Goal: Information Seeking & Learning: Learn about a topic

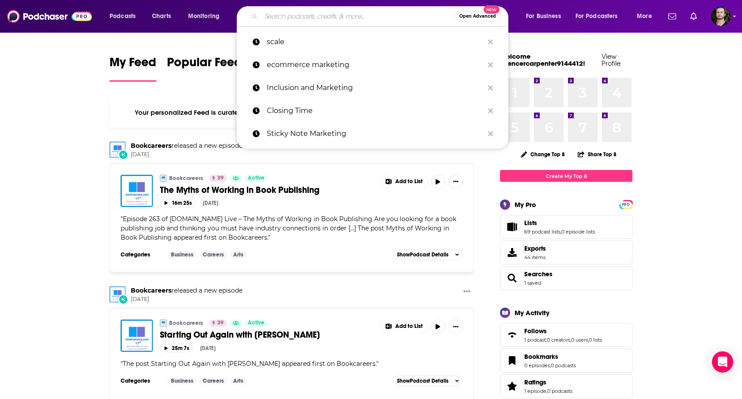
click at [292, 18] on input "Search podcasts, credits, & more..." at bounding box center [358, 16] width 194 height 14
paste input "Passionate Living Through Passive Investing ( The Foundery)"
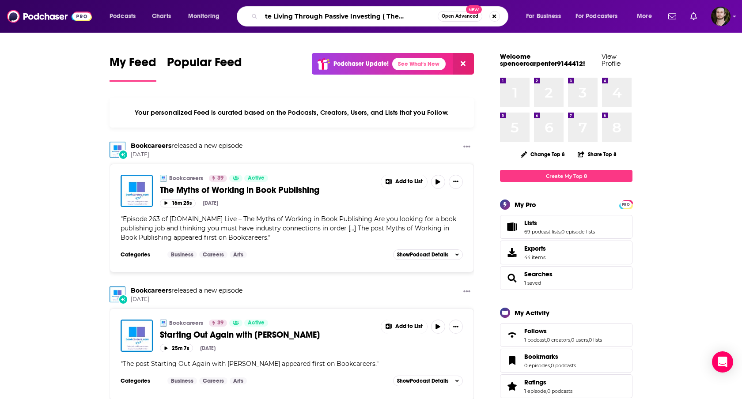
type input "Passionate Living Through Passive Investing ( The Foundery)"
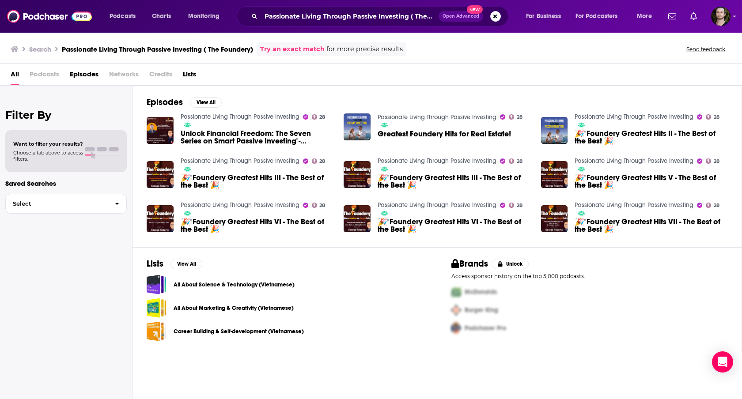
click at [387, 116] on link "Passionate Living Through Passive Investing" at bounding box center [437, 118] width 119 height 8
